Goal: Information Seeking & Learning: Learn about a topic

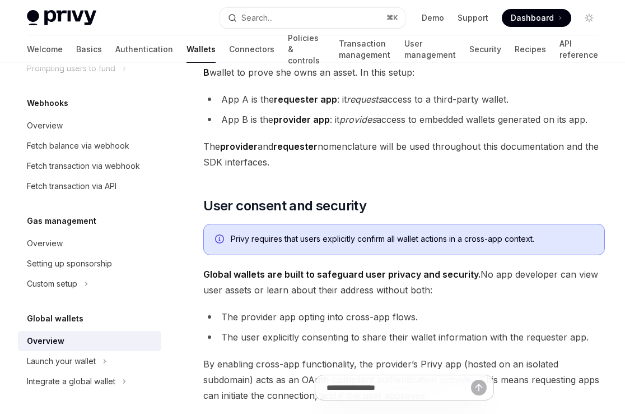
scroll to position [597, 0]
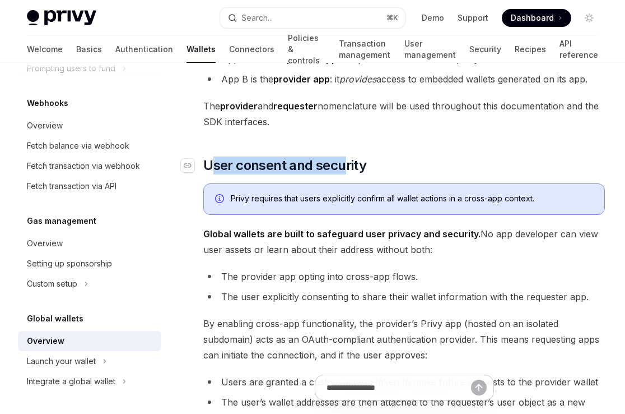
drag, startPoint x: 214, startPoint y: 168, endPoint x: 347, endPoint y: 164, distance: 134.0
click at [347, 164] on span "User consent and security" at bounding box center [284, 165] width 163 height 18
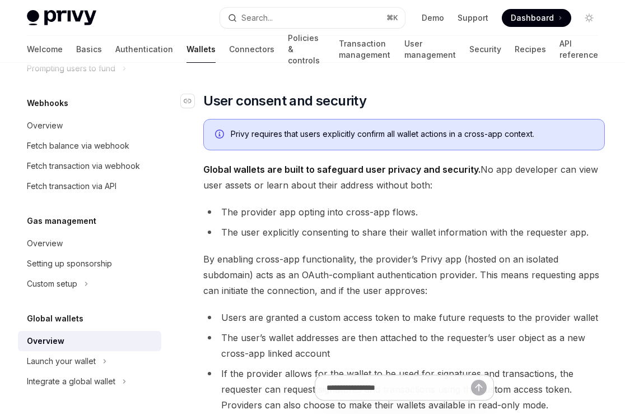
click at [347, 164] on div "Privy embedded wallets can be made interoperable across apps, making it easy fo…" at bounding box center [404, 36] width 402 height 1112
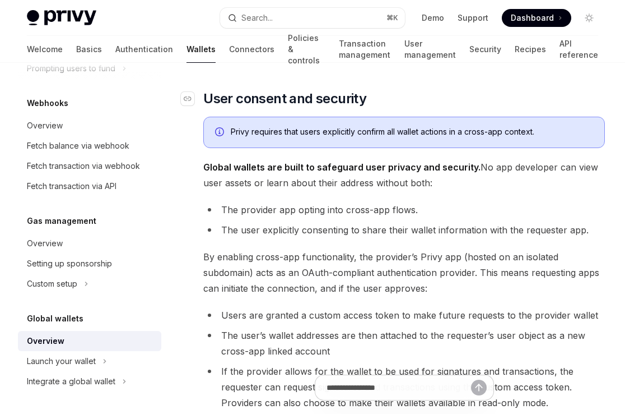
scroll to position [668, 0]
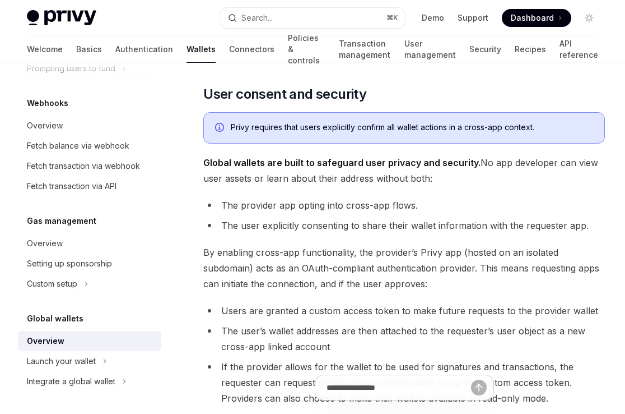
click at [341, 166] on strong "Global wallets are built to safeguard user privacy and security." at bounding box center [341, 162] width 277 height 11
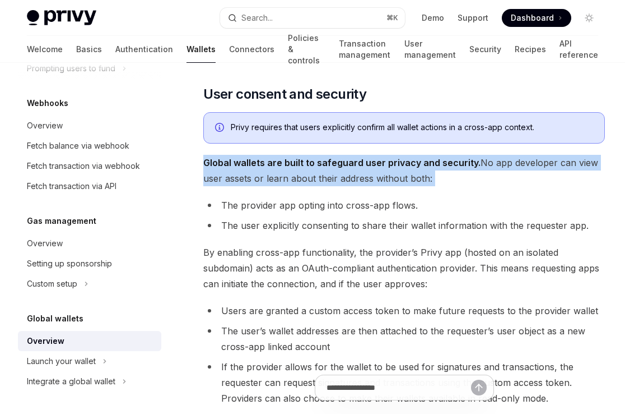
click at [341, 166] on strong "Global wallets are built to safeguard user privacy and security." at bounding box center [341, 162] width 277 height 11
click at [355, 171] on span "Global wallets are built to safeguard user privacy and security. No app develop…" at bounding box center [404, 170] width 402 height 31
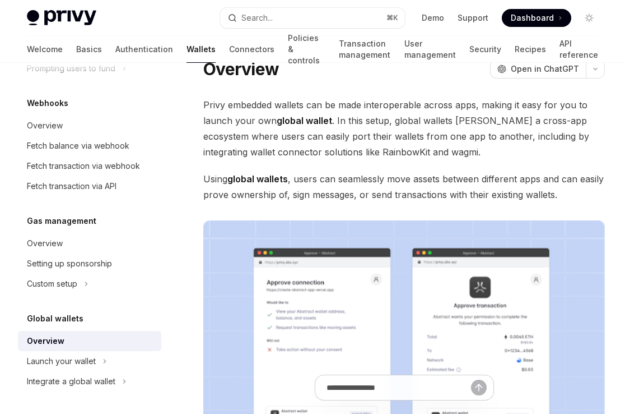
scroll to position [40, 0]
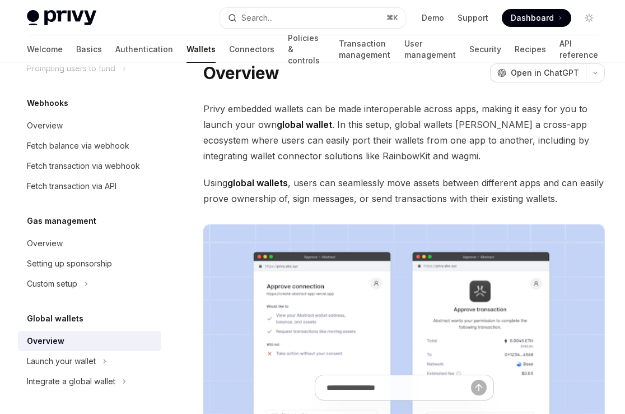
click at [311, 203] on span "Using global wallets , users can seamlessly move assets between different apps …" at bounding box center [404, 190] width 402 height 31
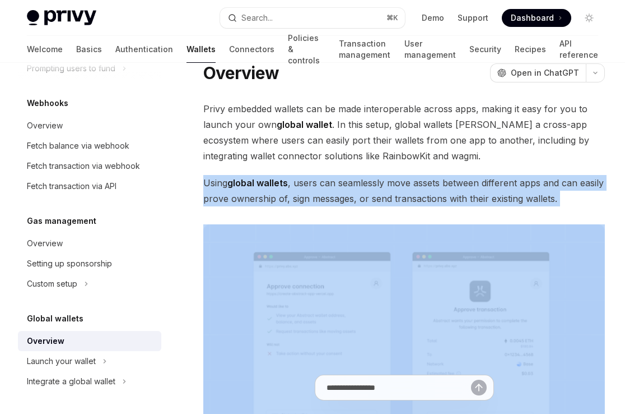
click at [311, 203] on span "Using global wallets , users can seamlessly move assets between different apps …" at bounding box center [404, 190] width 402 height 31
click at [326, 197] on span "Using global wallets , users can seamlessly move assets between different apps …" at bounding box center [404, 190] width 402 height 31
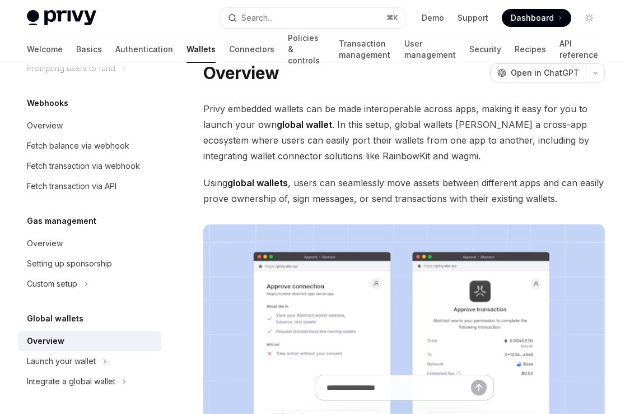
click at [326, 197] on span "Using global wallets , users can seamlessly move assets between different apps …" at bounding box center [404, 190] width 402 height 31
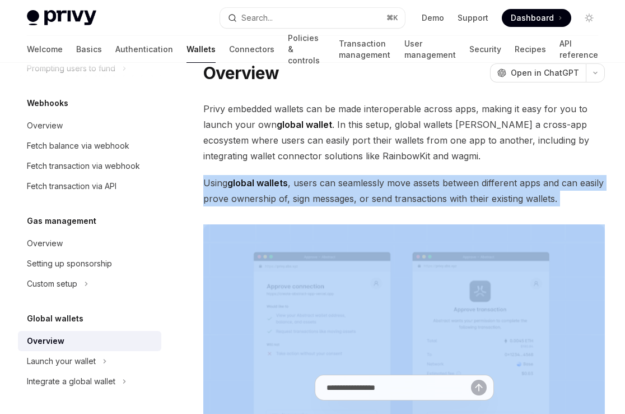
click at [326, 197] on span "Using global wallets , users can seamlessly move assets between different apps …" at bounding box center [404, 190] width 402 height 31
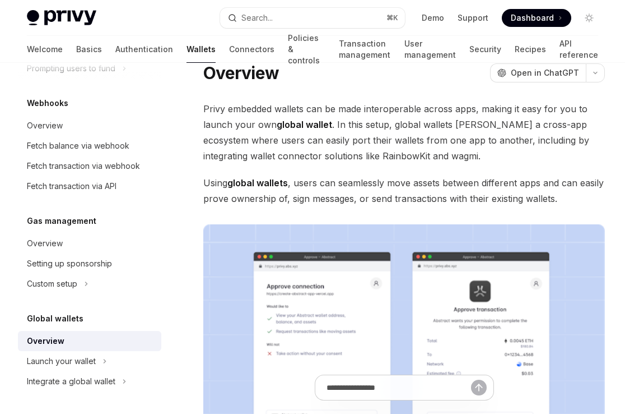
click at [331, 196] on span "Using global wallets , users can seamlessly move assets between different apps …" at bounding box center [404, 190] width 402 height 31
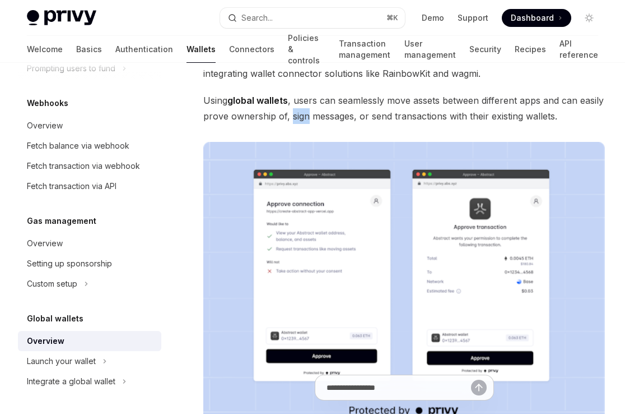
scroll to position [115, 0]
